Goal: Information Seeking & Learning: Learn about a topic

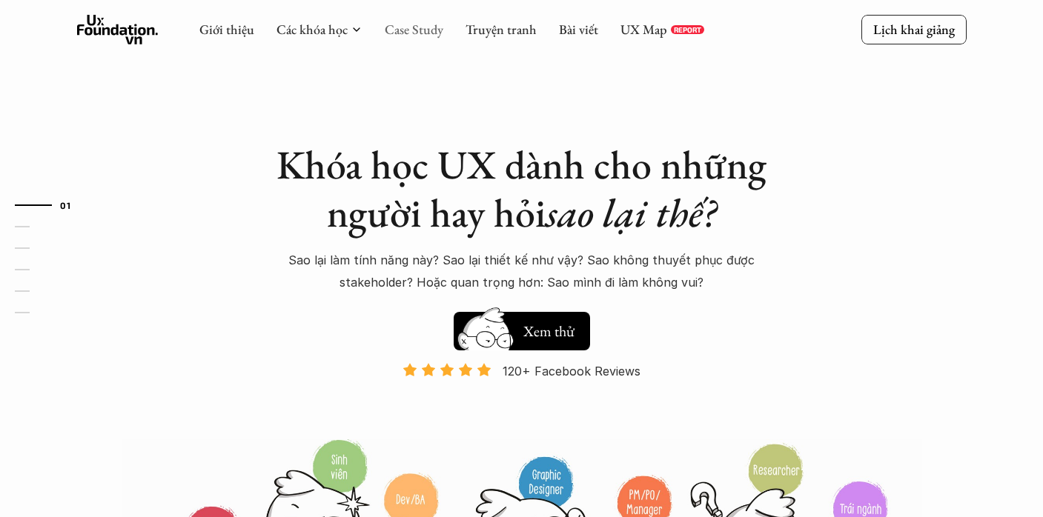
click at [431, 25] on link "Case Study" at bounding box center [414, 29] width 59 height 17
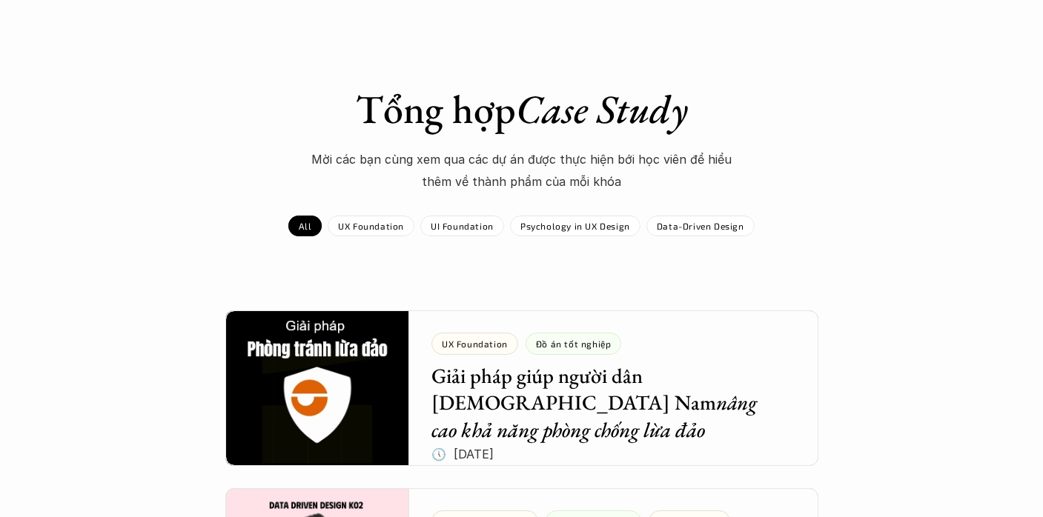
scroll to position [35, 0]
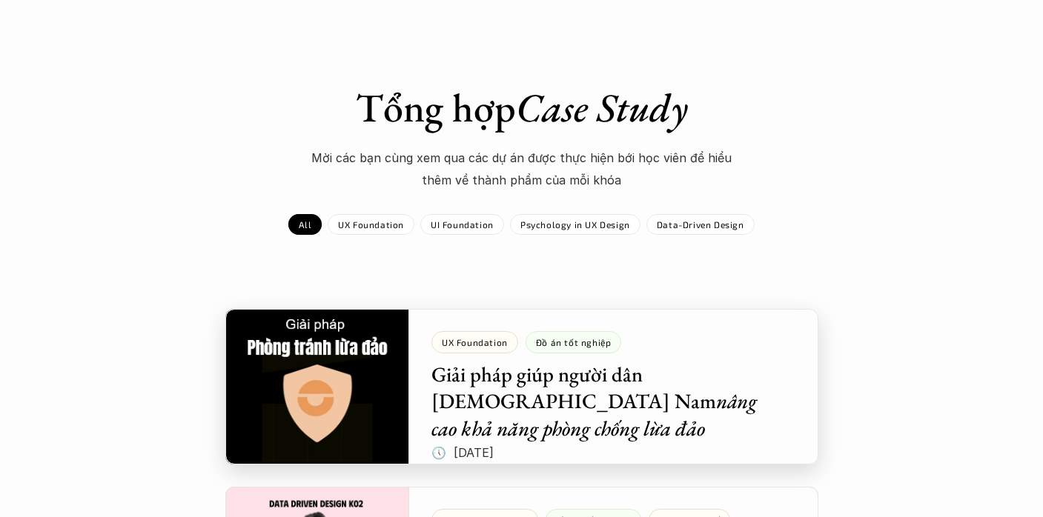
click at [584, 417] on div at bounding box center [521, 387] width 593 height 156
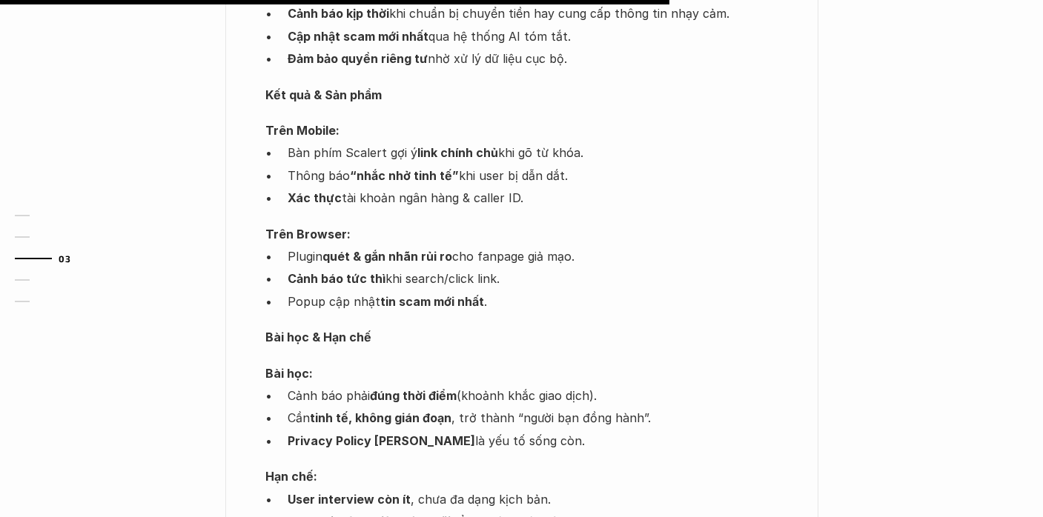
scroll to position [1704, 0]
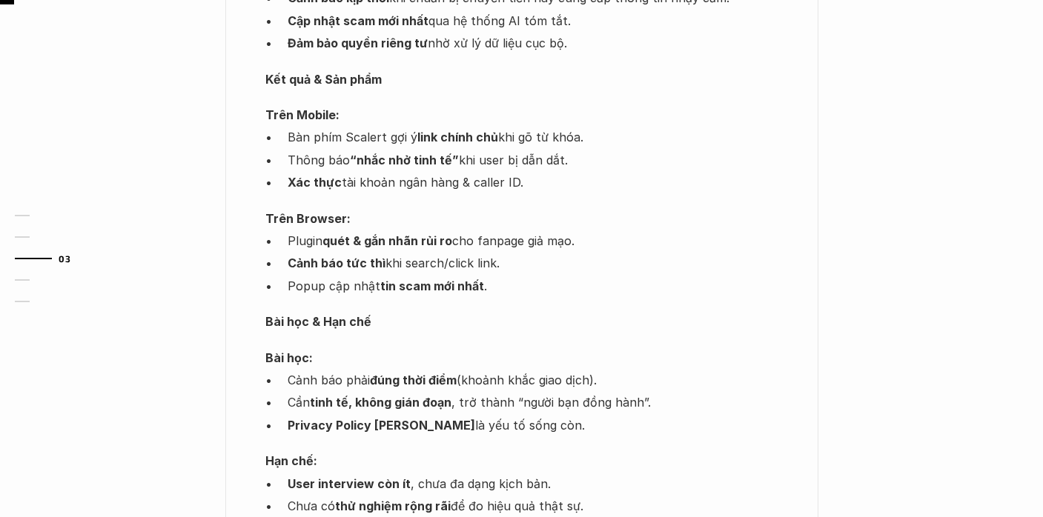
scroll to position [35, 0]
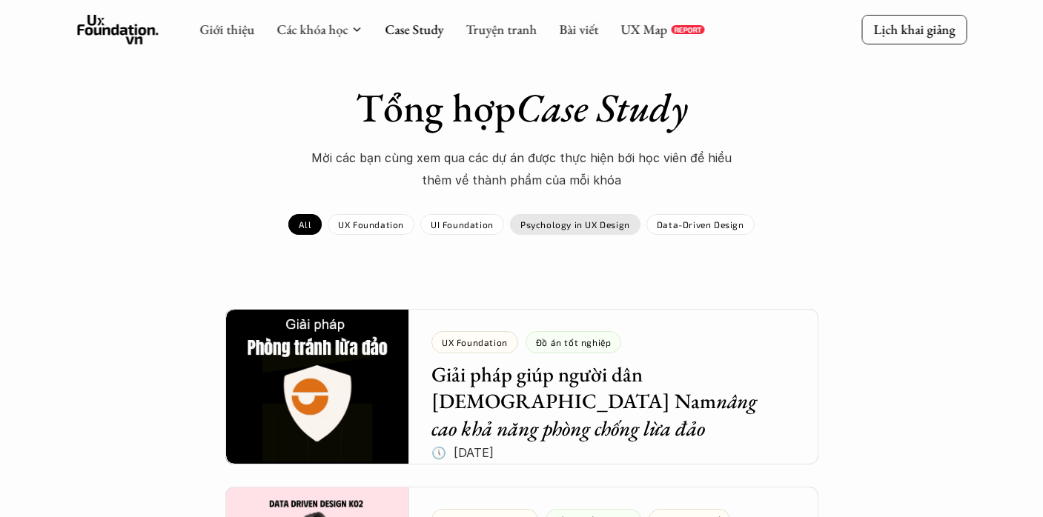
click at [554, 231] on div "Psychology in UX Design" at bounding box center [575, 224] width 130 height 21
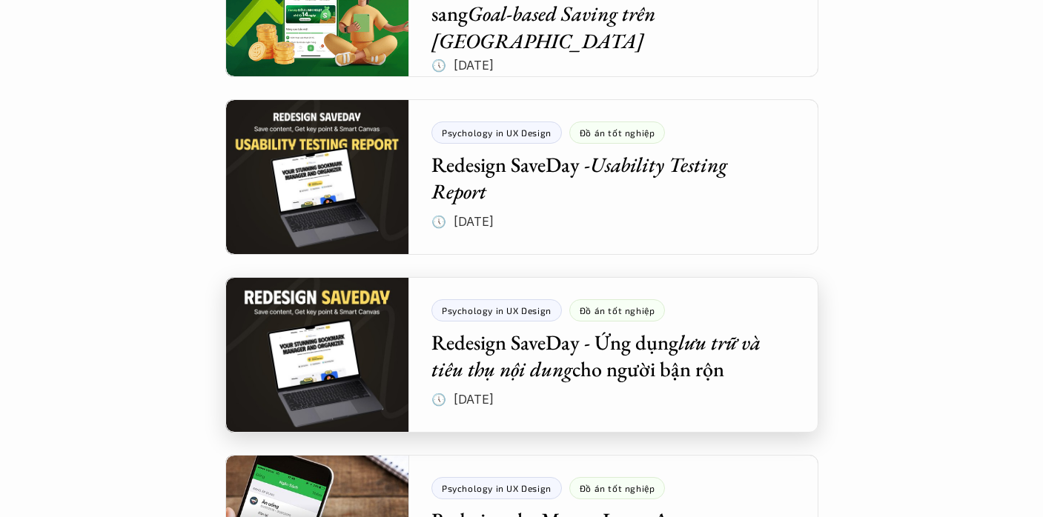
scroll to position [425, 0]
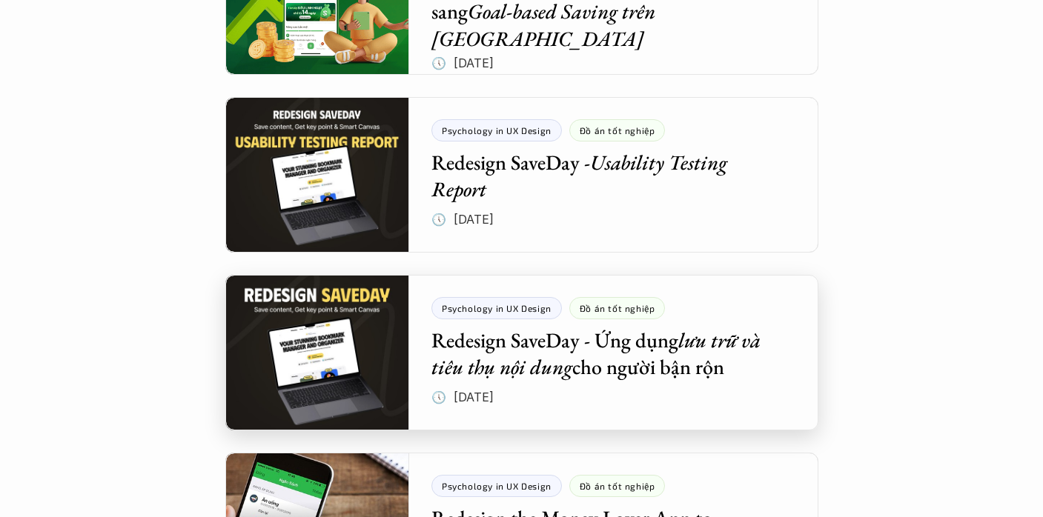
click at [541, 368] on div at bounding box center [521, 353] width 593 height 156
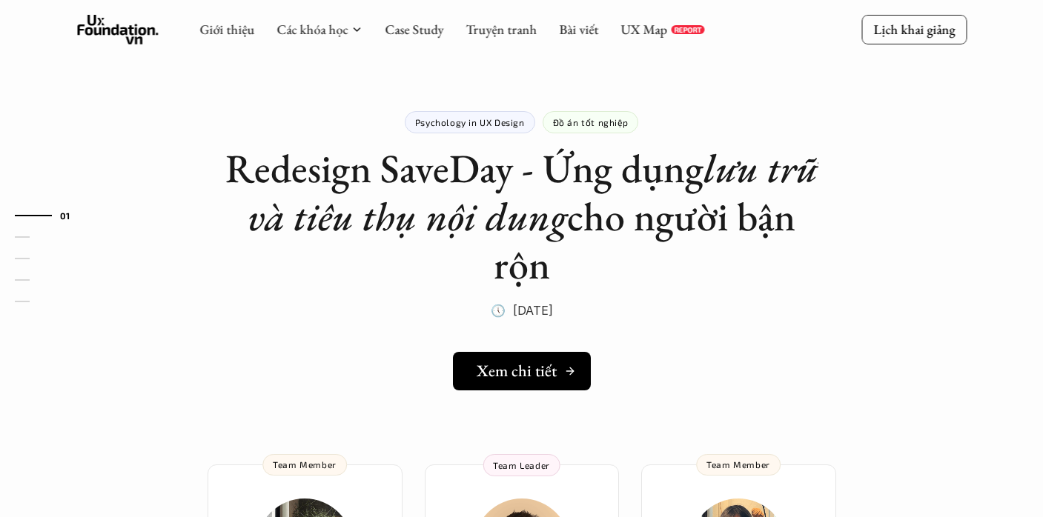
click at [525, 375] on h5 "Xem chi tiết" at bounding box center [517, 371] width 80 height 19
